Goal: Book appointment/travel/reservation

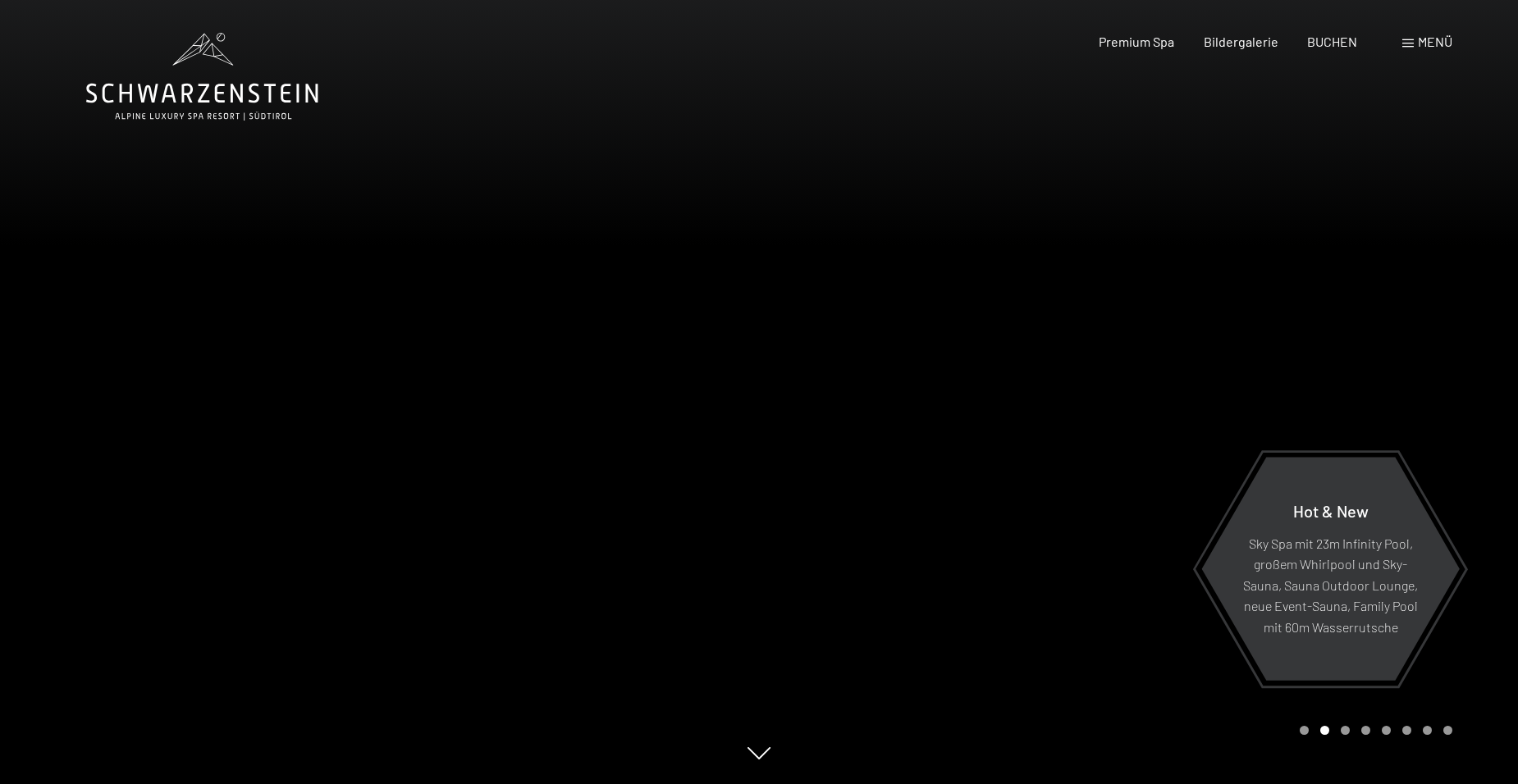
click at [1301, 355] on div at bounding box center [1138, 392] width 759 height 784
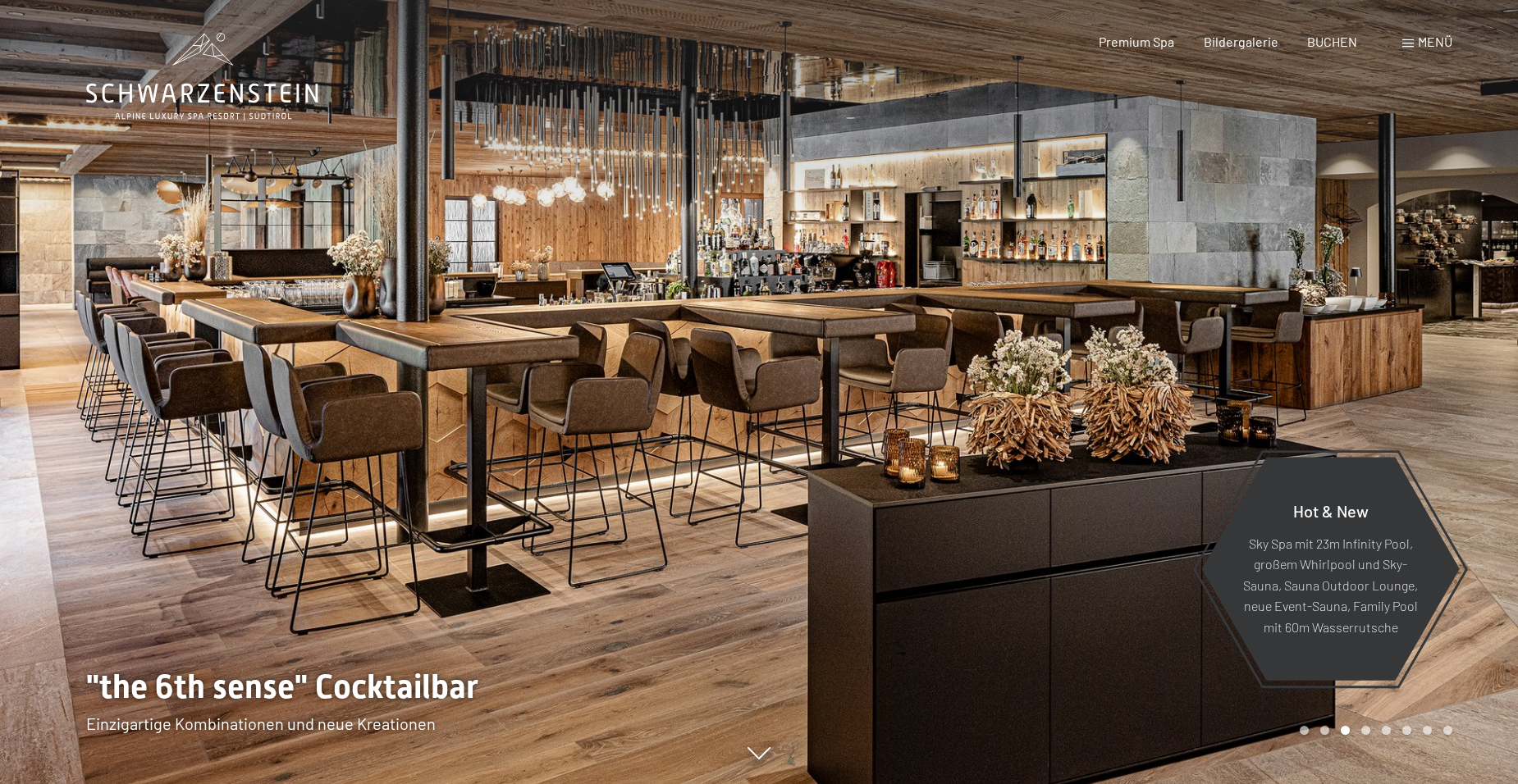
click at [180, 412] on div at bounding box center [379, 392] width 759 height 784
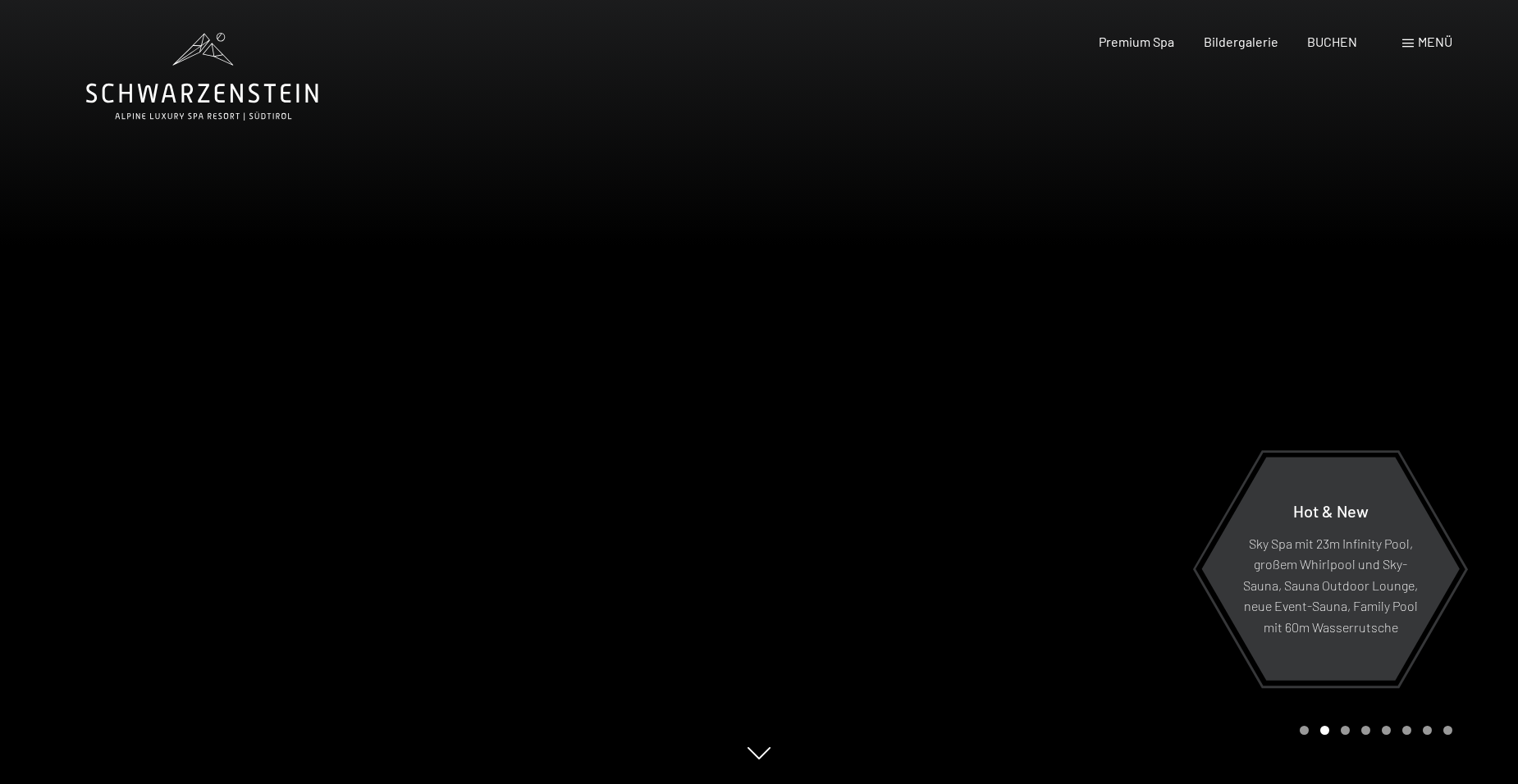
click at [201, 96] on icon at bounding box center [202, 76] width 232 height 88
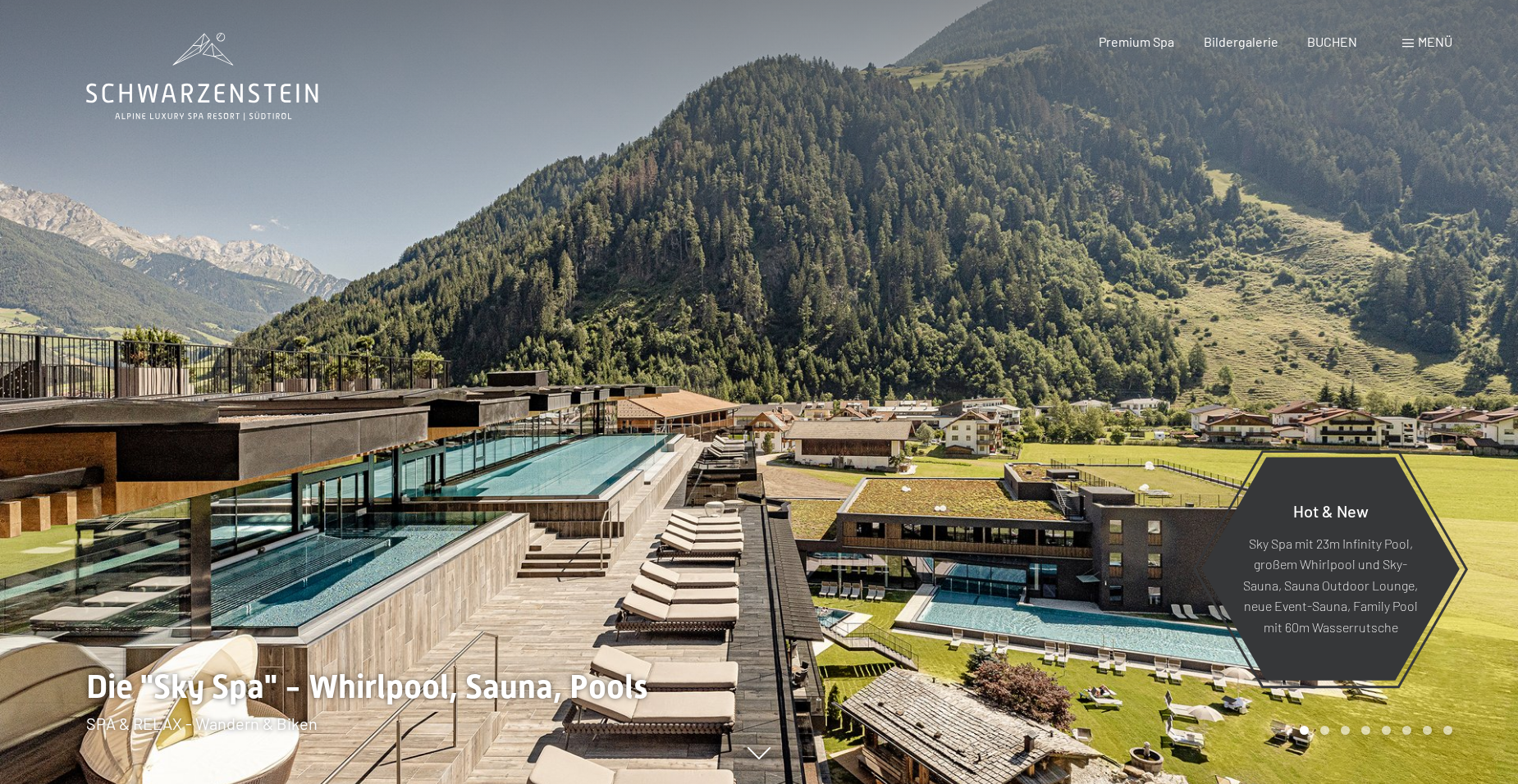
click at [1430, 42] on span "Menü" at bounding box center [1435, 41] width 35 height 15
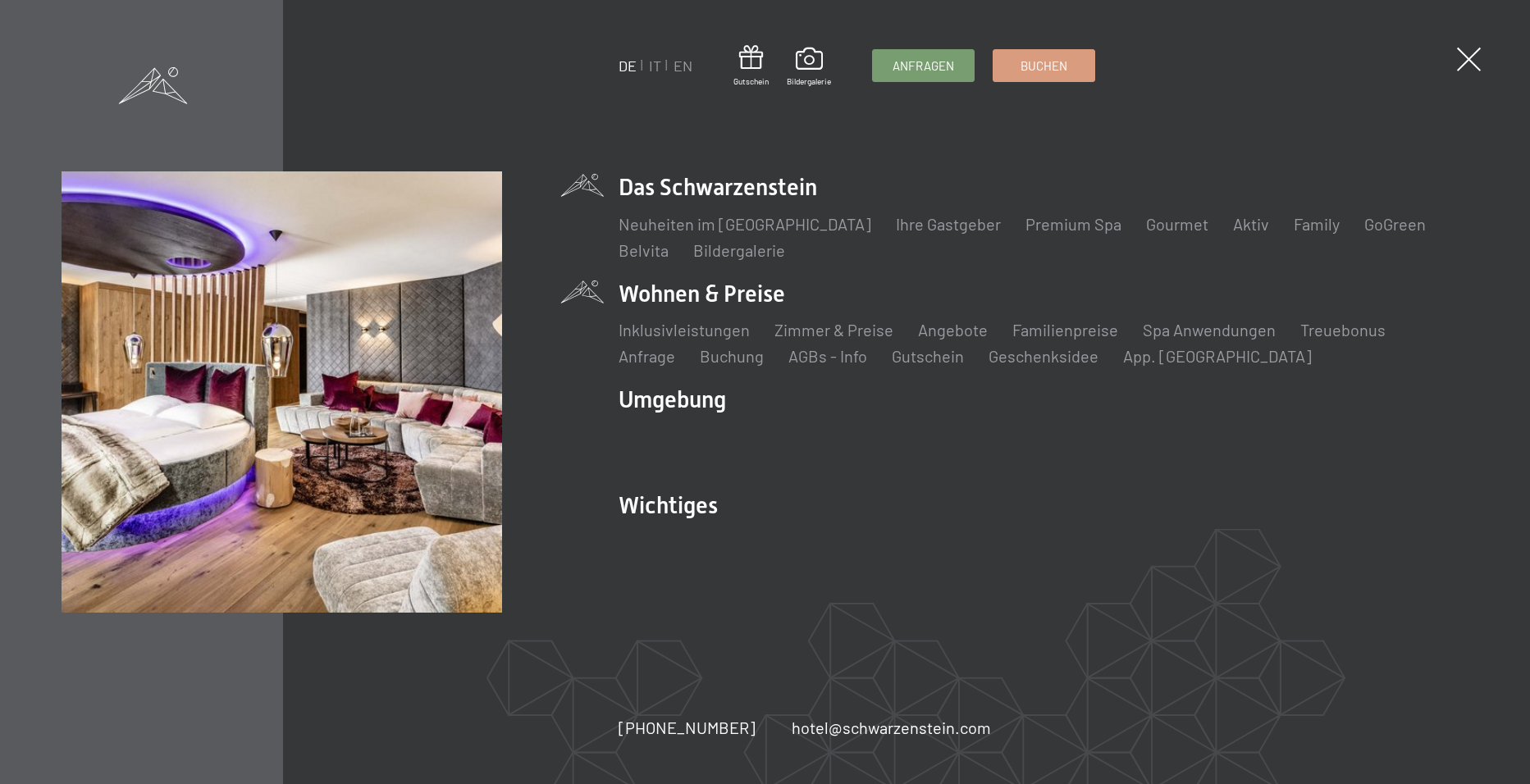
click at [683, 292] on li "Wohnen & Preise Inklusivleistungen Zimmer & Preise Liste Angebote Liste Familie…" at bounding box center [1043, 323] width 849 height 89
click at [954, 328] on link "Angebote" at bounding box center [952, 330] width 70 height 20
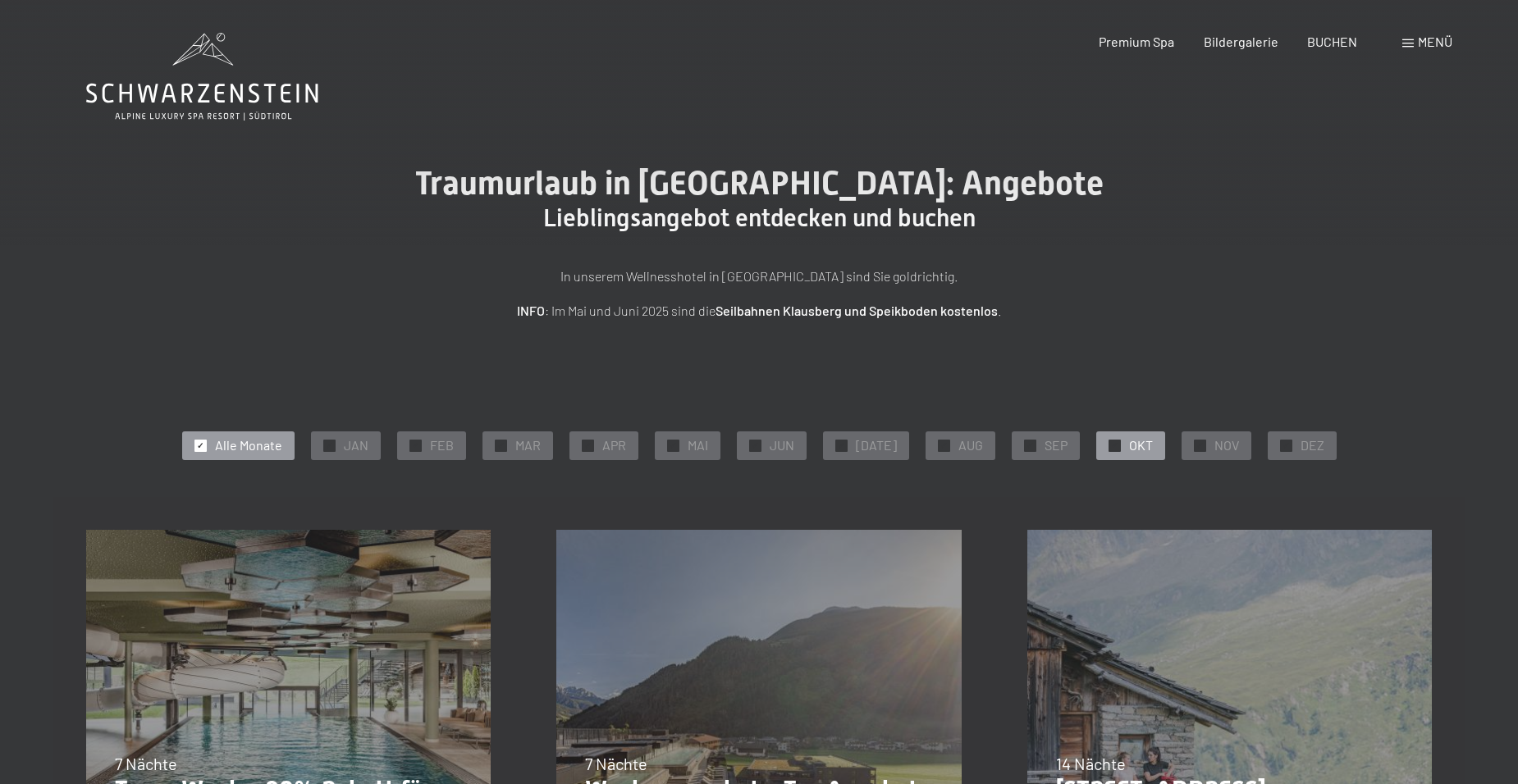
click at [1129, 442] on span "OKT" at bounding box center [1141, 445] width 24 height 18
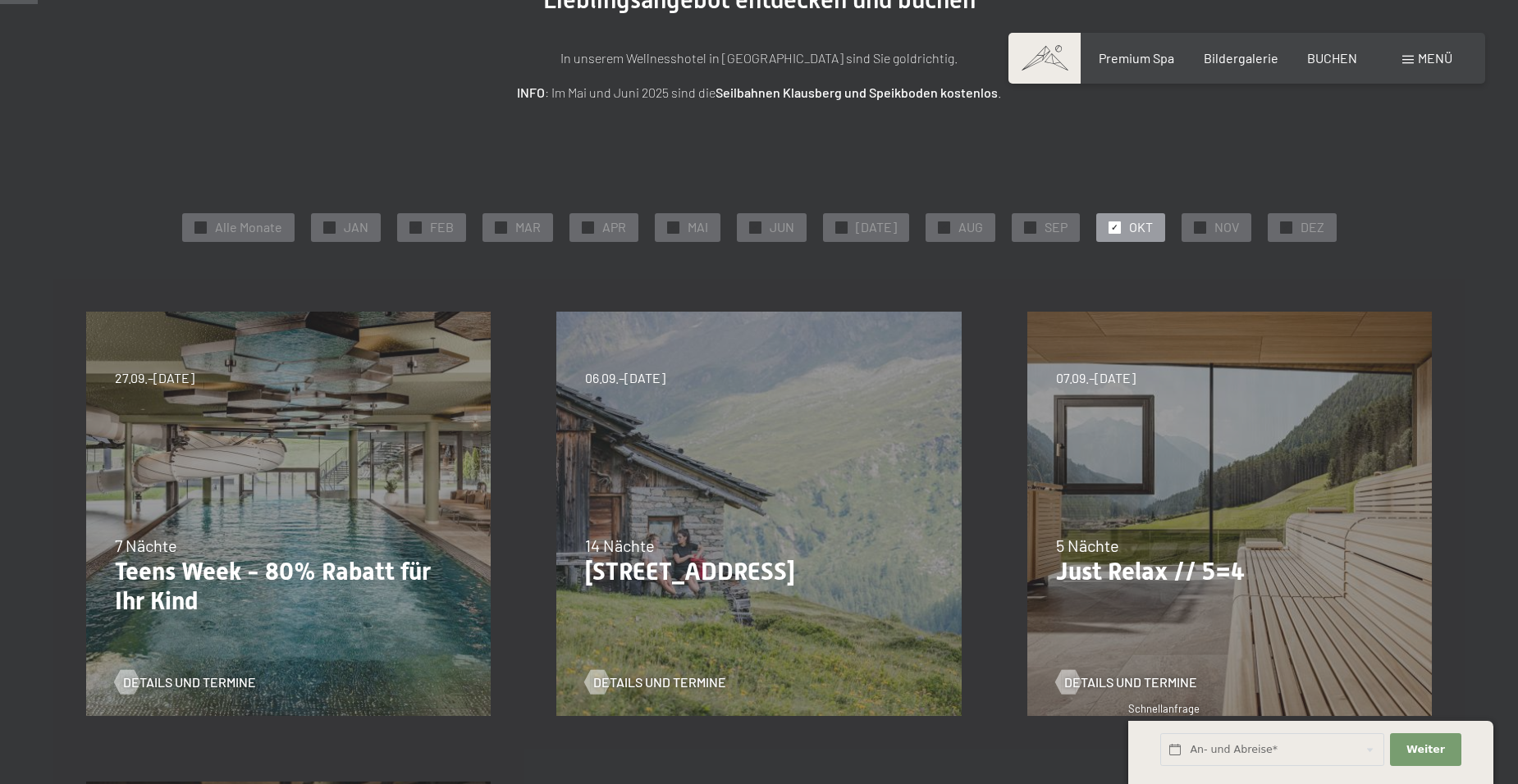
scroll to position [246, 0]
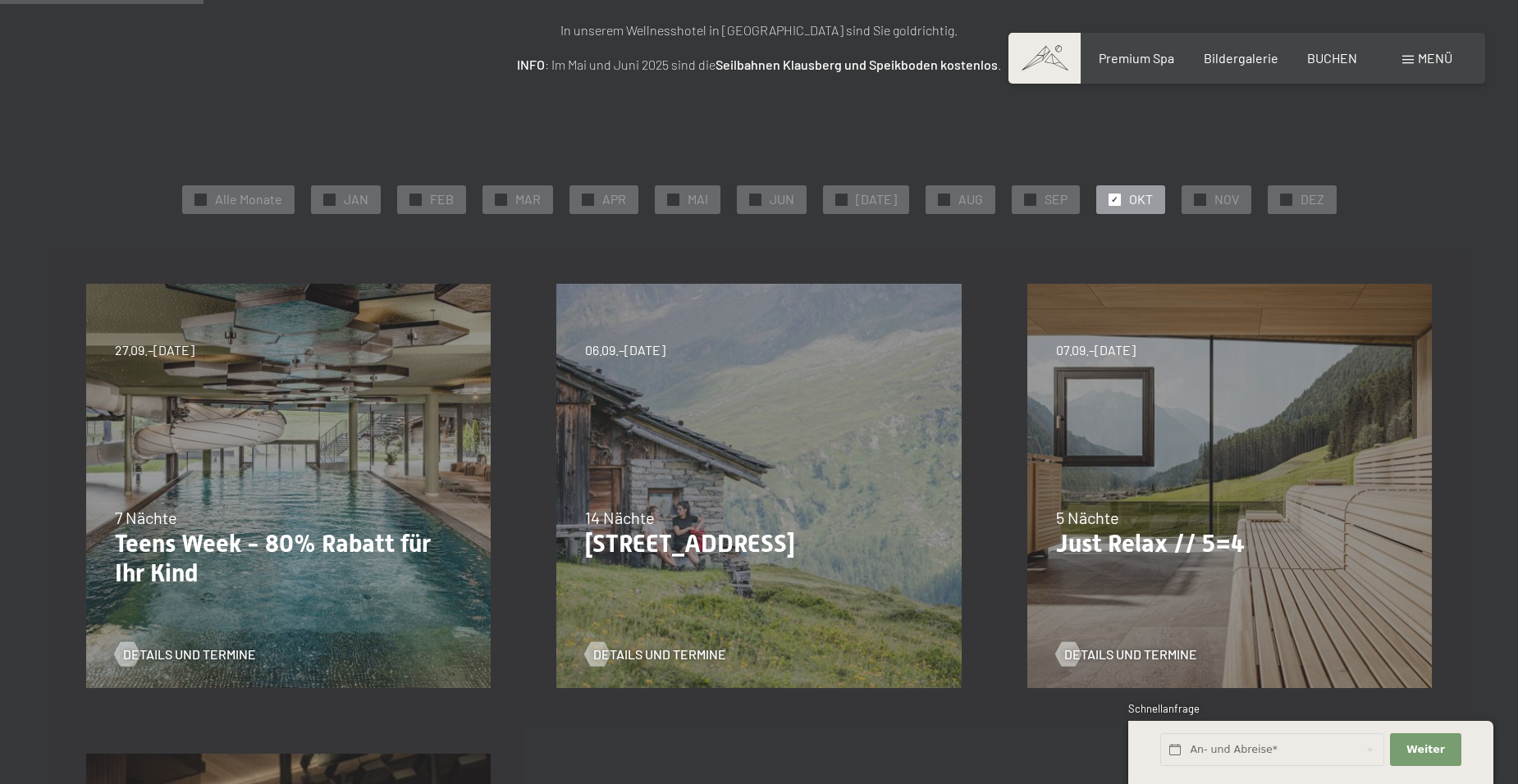
click at [688, 546] on p "[STREET_ADDRESS]" at bounding box center [759, 543] width 347 height 30
click at [664, 649] on span "Details und Termine" at bounding box center [676, 654] width 133 height 18
